Goal: Task Accomplishment & Management: Use online tool/utility

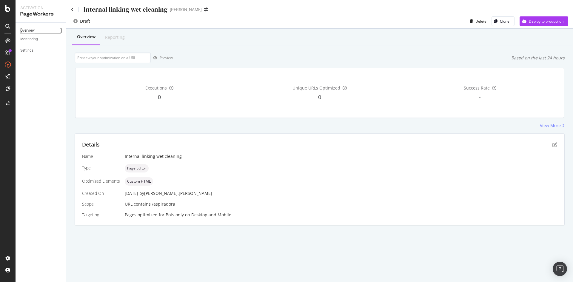
click at [23, 29] on div "Overview" at bounding box center [27, 30] width 14 height 6
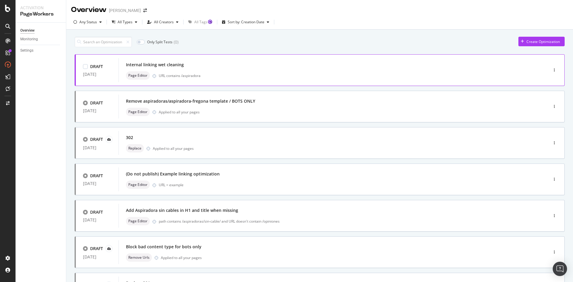
click at [193, 67] on div "Internal linking wet cleaning" at bounding box center [324, 65] width 397 height 8
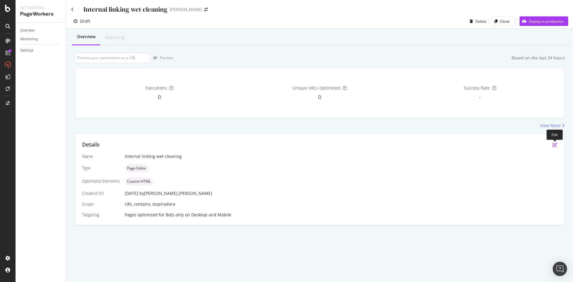
click at [556, 144] on icon "pen-to-square" at bounding box center [555, 144] width 5 height 5
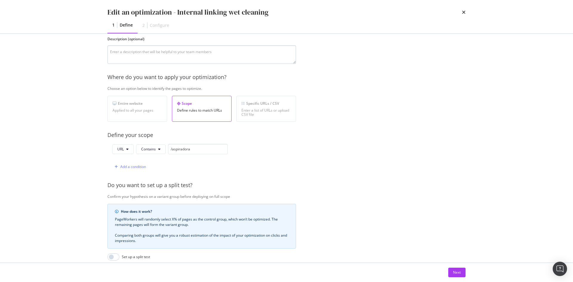
scroll to position [132, 0]
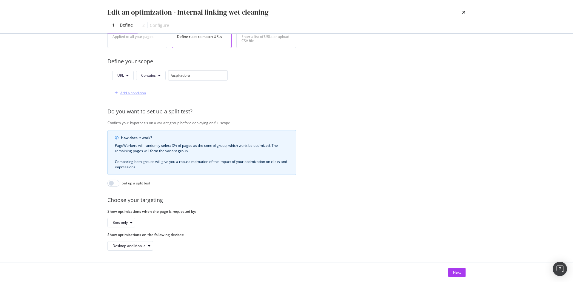
click at [143, 92] on div "Add a condition" at bounding box center [129, 93] width 34 height 9
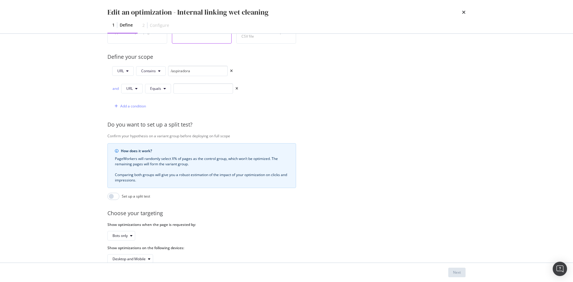
click at [112, 90] on div "URL Contains /aspiradora and URL Equals Add a condition" at bounding box center [172, 89] width 131 height 46
click at [115, 90] on div "and" at bounding box center [115, 88] width 7 height 5
click at [161, 91] on span "Equals" at bounding box center [155, 88] width 11 height 5
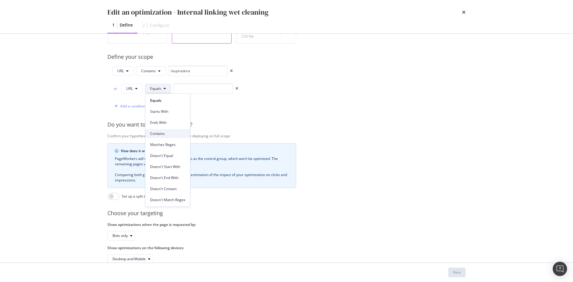
click at [168, 131] on span "Contains" at bounding box center [167, 133] width 35 height 5
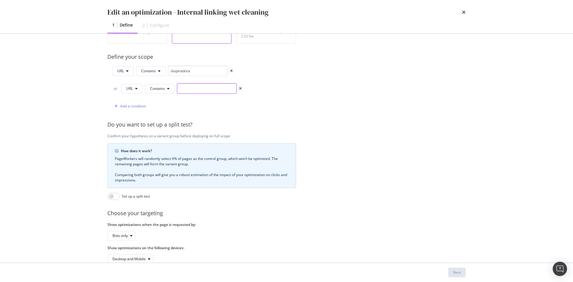
click at [186, 87] on input "modal" at bounding box center [207, 88] width 60 height 10
type input "/cuidado-del-suelo"
click at [350, 99] on div "Provide a name and description to help identify the change that will be made by…" at bounding box center [286, 94] width 358 height 340
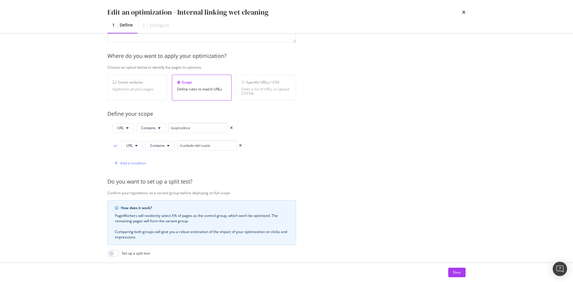
scroll to position [32, 0]
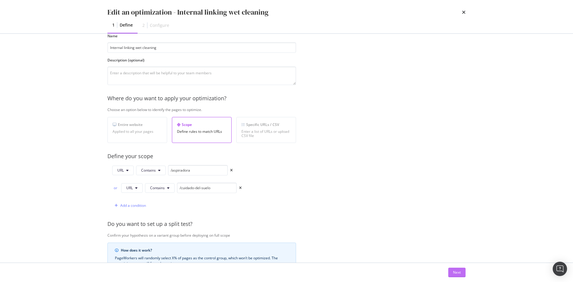
click at [459, 271] on div "Next" at bounding box center [457, 272] width 8 height 5
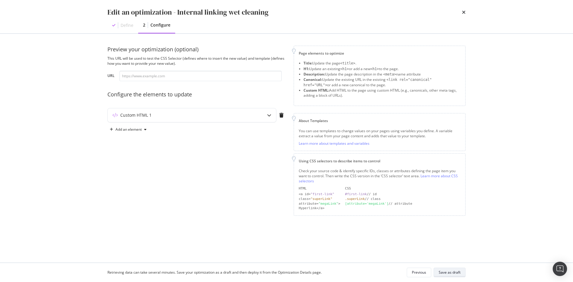
scroll to position [0, 0]
click at [459, 273] on div "Save as draft" at bounding box center [450, 272] width 22 height 5
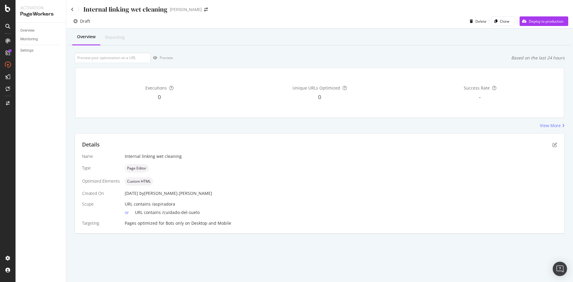
click at [193, 221] on div "Desktop and Mobile" at bounding box center [211, 223] width 40 height 6
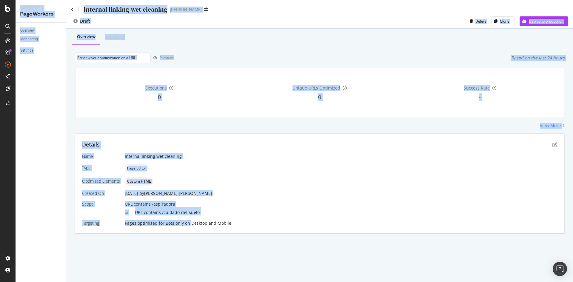
click at [193, 221] on div "Desktop and Mobile" at bounding box center [211, 223] width 40 height 6
